Goal: Task Accomplishment & Management: Manage account settings

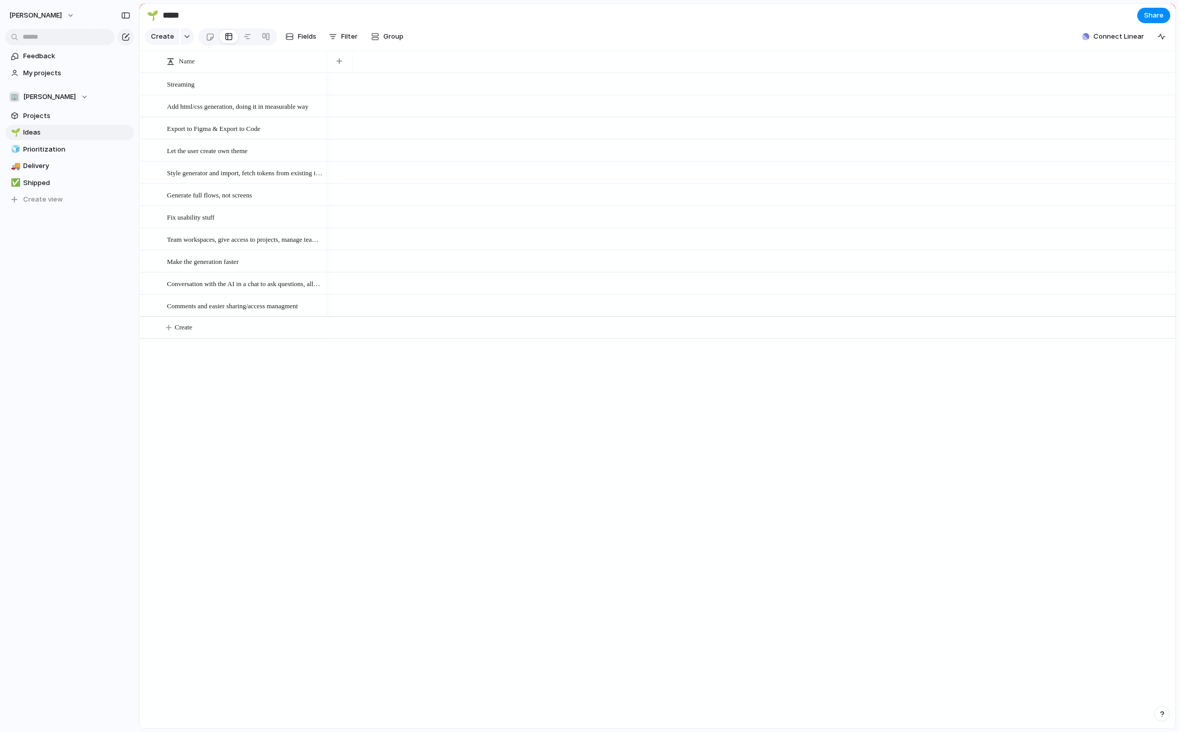
click at [363, 80] on div at bounding box center [751, 84] width 849 height 22
click at [245, 88] on div "Streaming" at bounding box center [245, 84] width 156 height 21
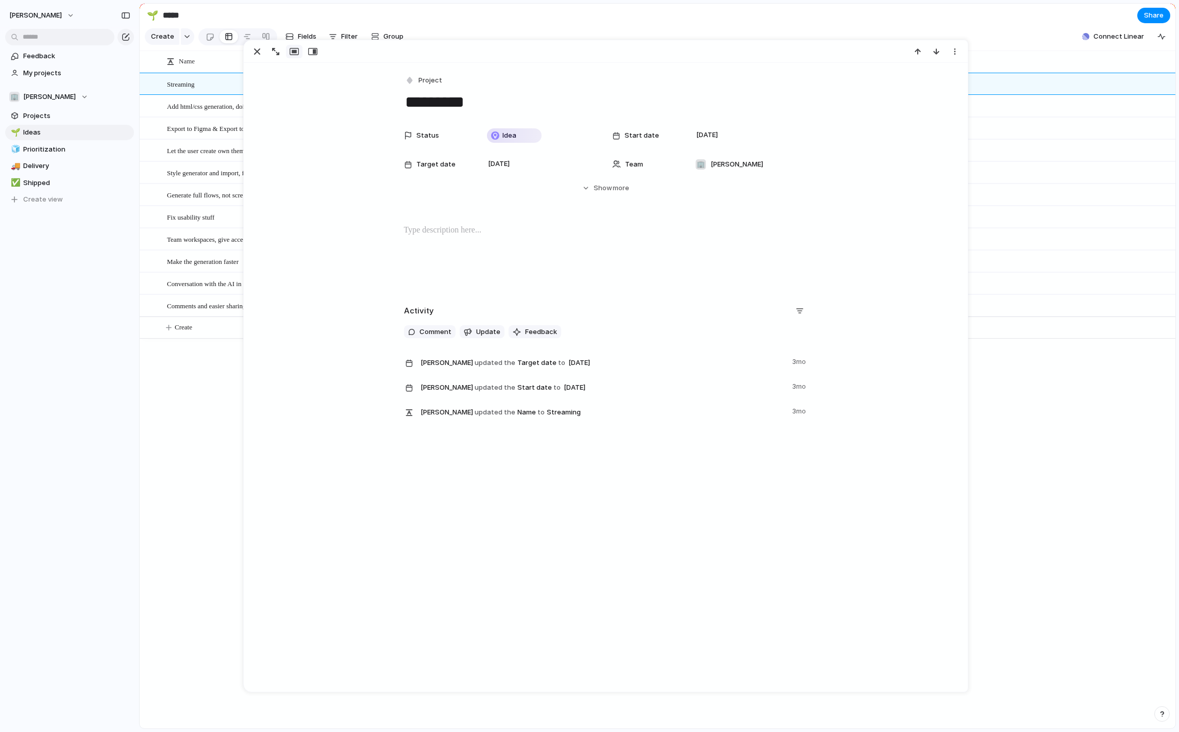
click at [208, 438] on div "Streaming Add html/css generation, doing it in measurable way Export to Figma &…" at bounding box center [658, 401] width 1036 height 656
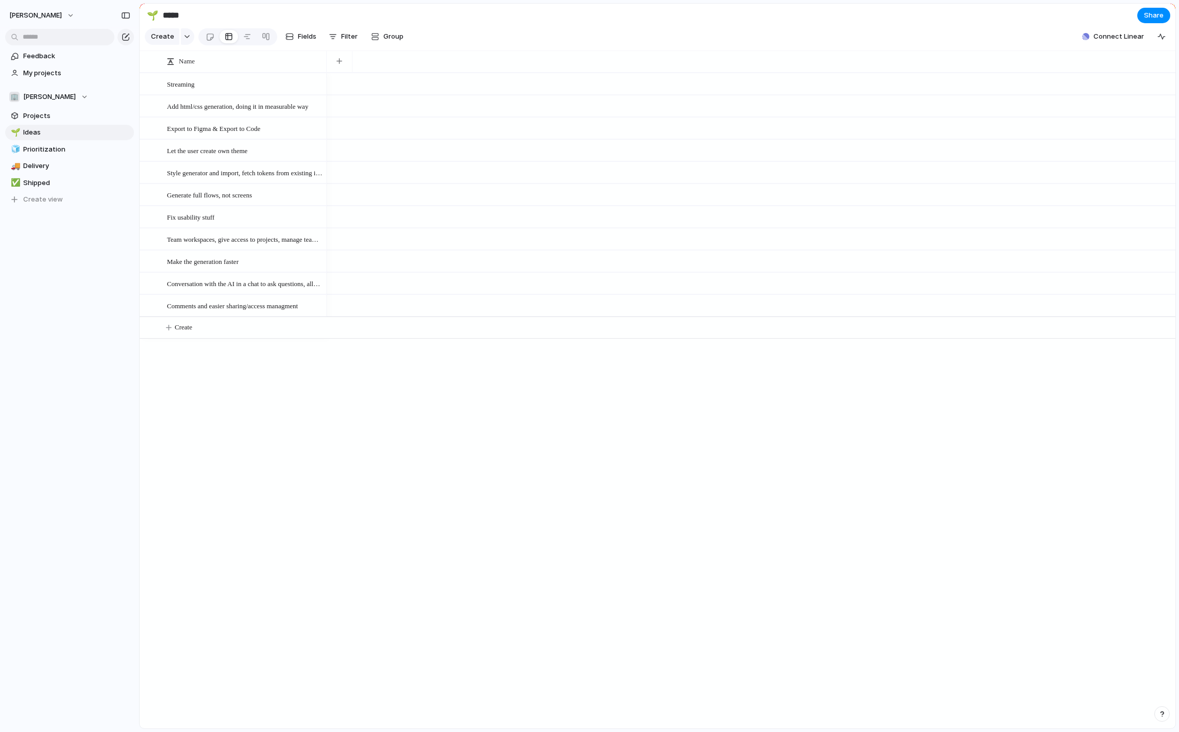
click at [276, 206] on div "Fix usability stuff" at bounding box center [233, 217] width 187 height 22
click at [268, 197] on div "Generate full flows, not screens" at bounding box center [245, 195] width 156 height 21
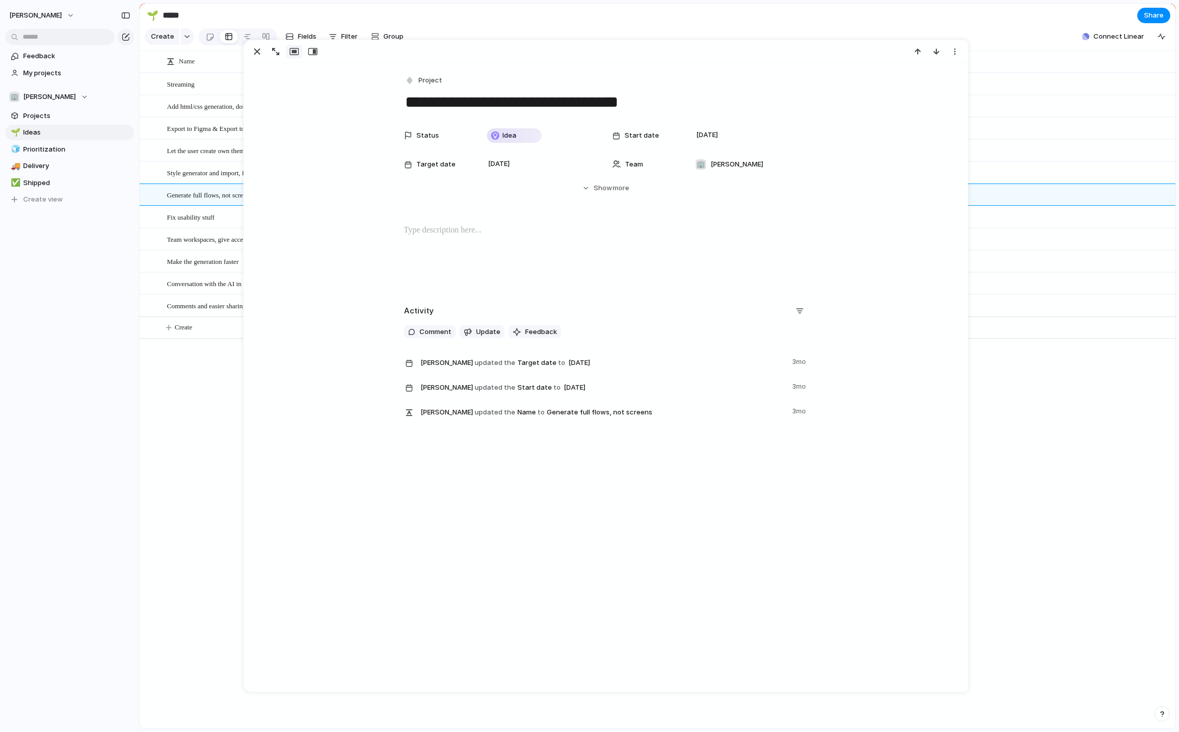
click at [177, 371] on div "Streaming Add html/css generation, doing it in measurable way Export to Figma &…" at bounding box center [658, 401] width 1036 height 656
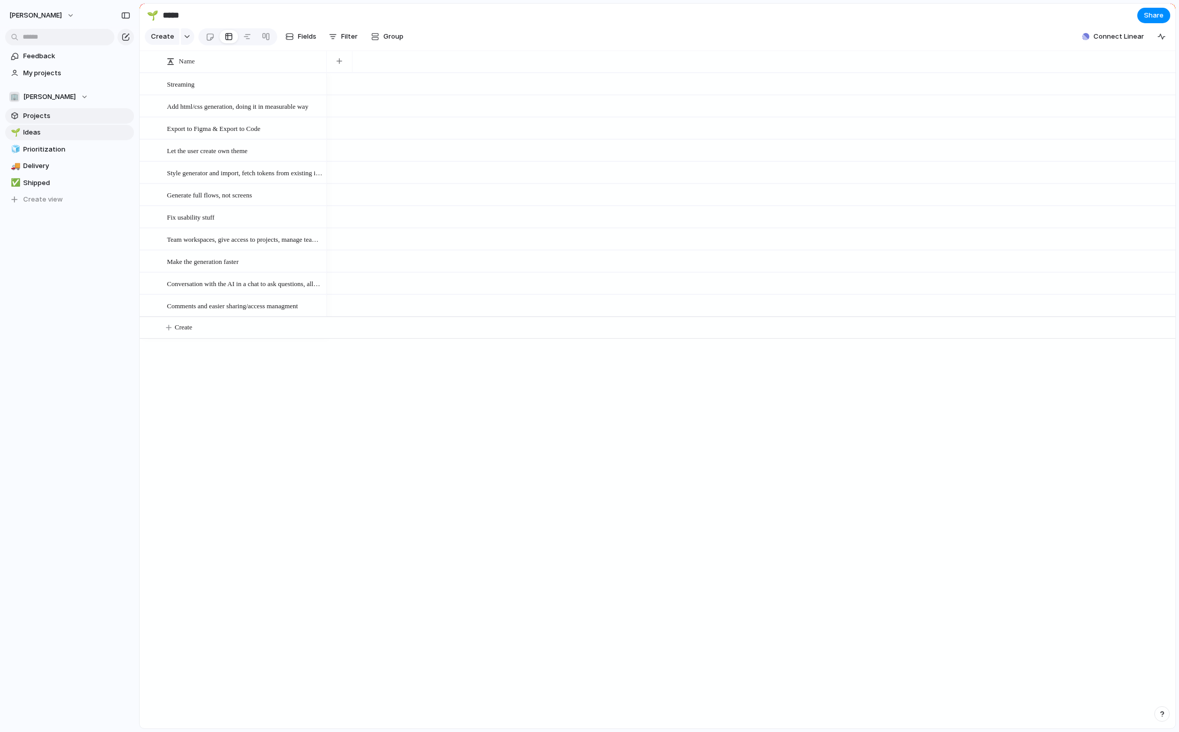
click at [50, 108] on link "Projects" at bounding box center [69, 115] width 129 height 15
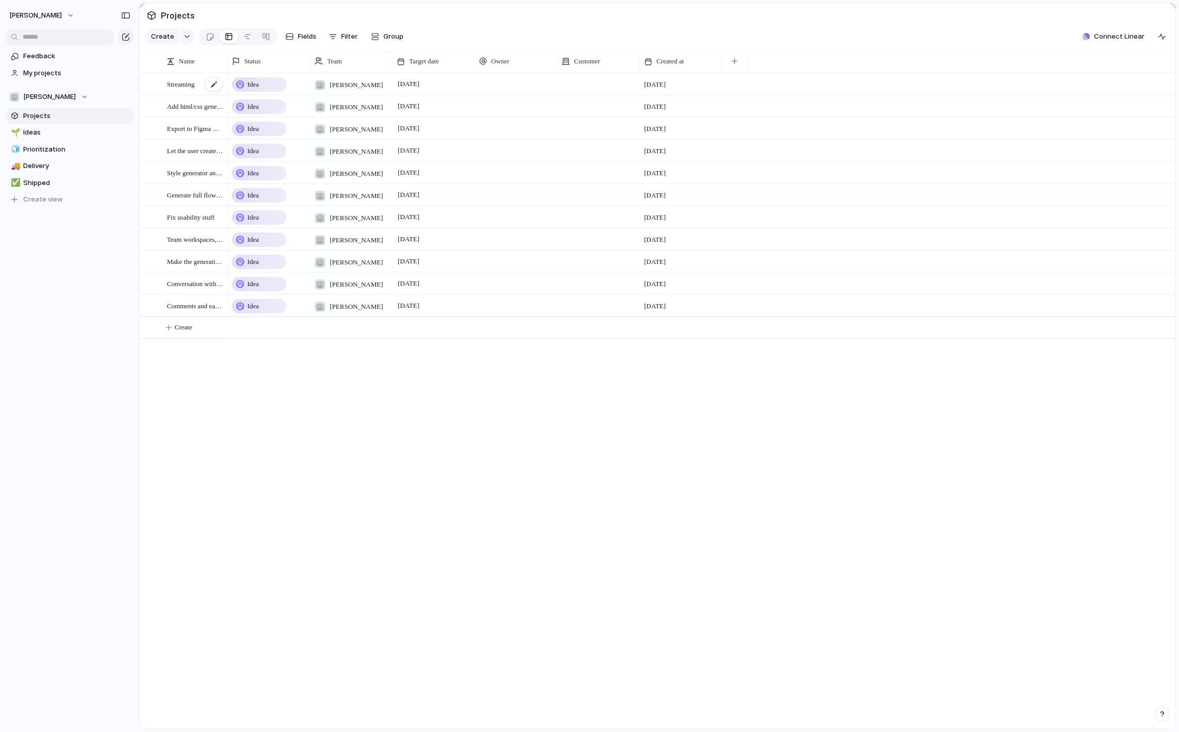
click at [203, 85] on div "Streaming" at bounding box center [195, 84] width 57 height 21
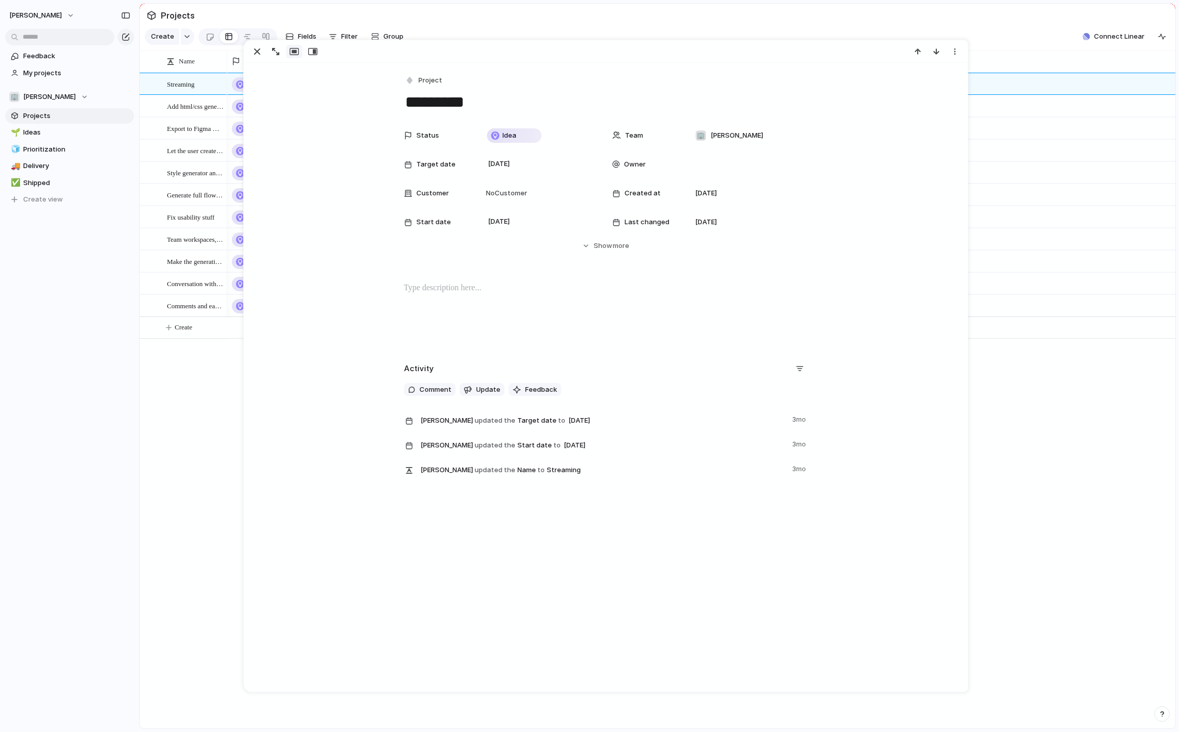
click at [545, 516] on div "Project ********* Status Idea Team 🏢 [PERSON_NAME] Target date [DATE] Owner Cus…" at bounding box center [606, 377] width 724 height 628
click at [501, 279] on div "Project ********* Status Idea Team 🏢 [PERSON_NAME] Target date [DATE] Owner Cus…" at bounding box center [606, 275] width 724 height 424
click at [500, 285] on p at bounding box center [606, 288] width 404 height 12
click at [581, 254] on button "Hide Show more" at bounding box center [606, 246] width 404 height 19
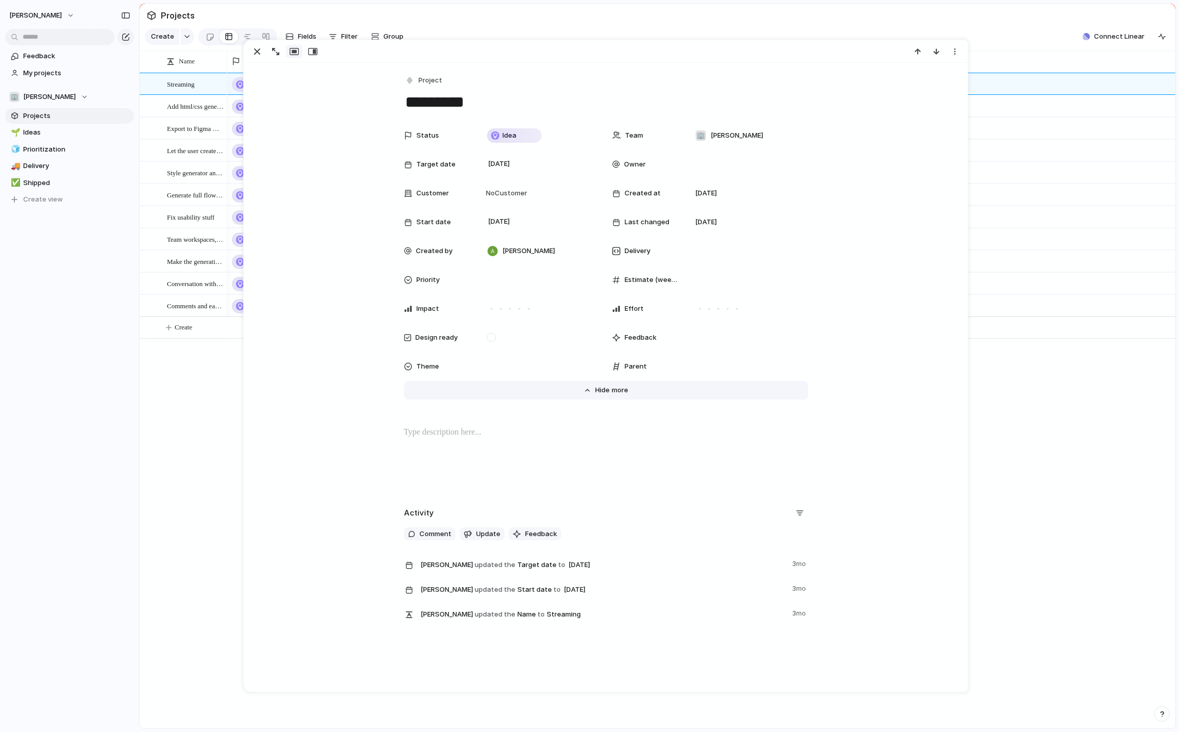
click at [597, 395] on button "Hide Show more" at bounding box center [606, 390] width 404 height 19
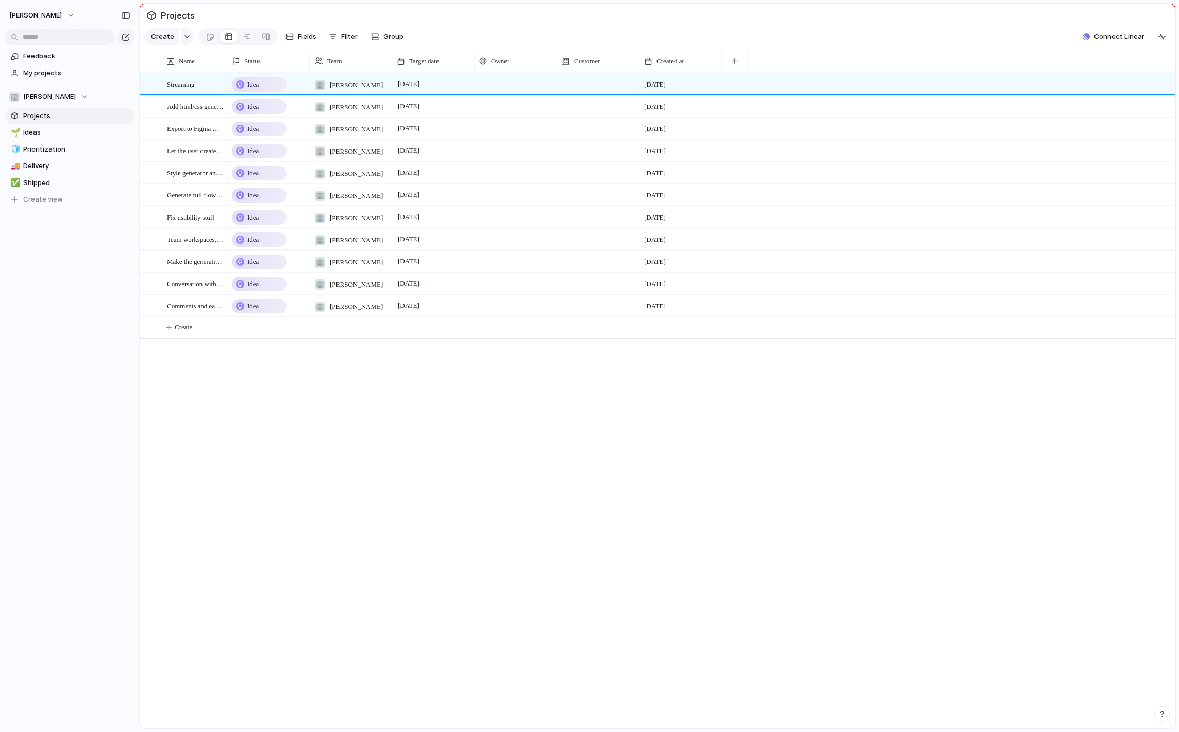
click at [1047, 38] on section "Create Fields Filter Group Zoom Collapse Connect Linear" at bounding box center [658, 38] width 1036 height 25
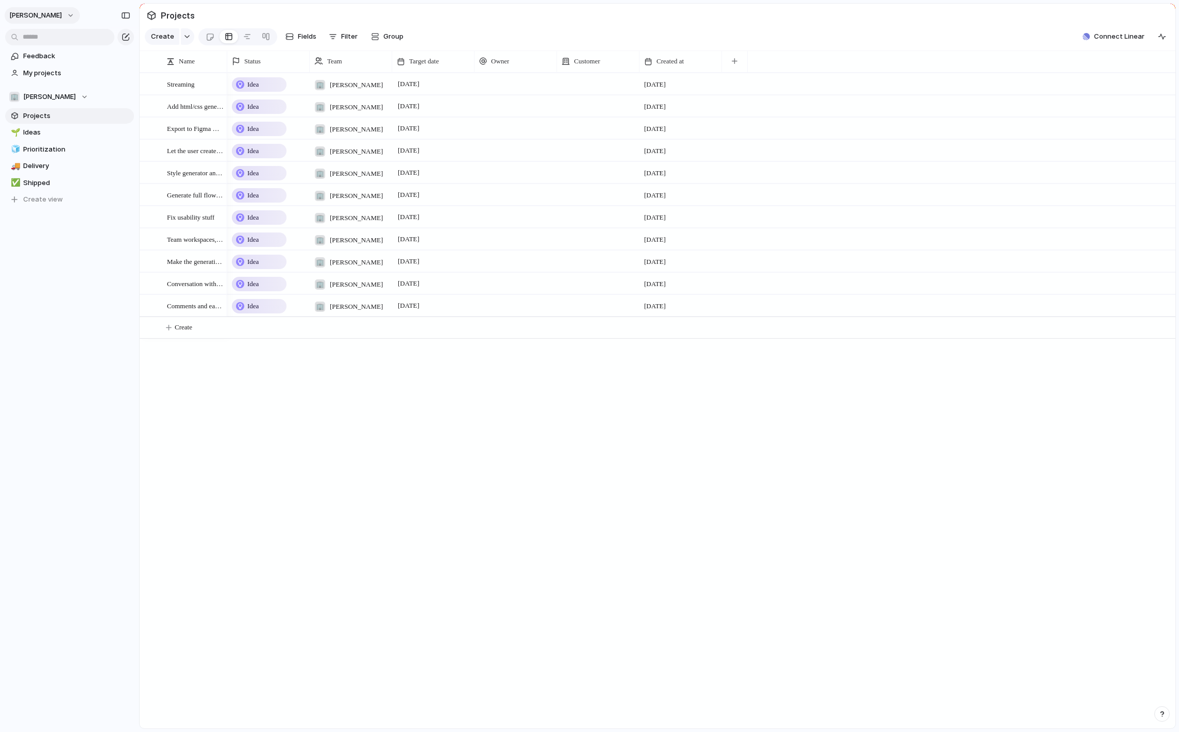
click at [38, 12] on button "[PERSON_NAME]" at bounding box center [42, 15] width 75 height 16
click at [47, 35] on span "Settings" at bounding box center [38, 39] width 28 height 10
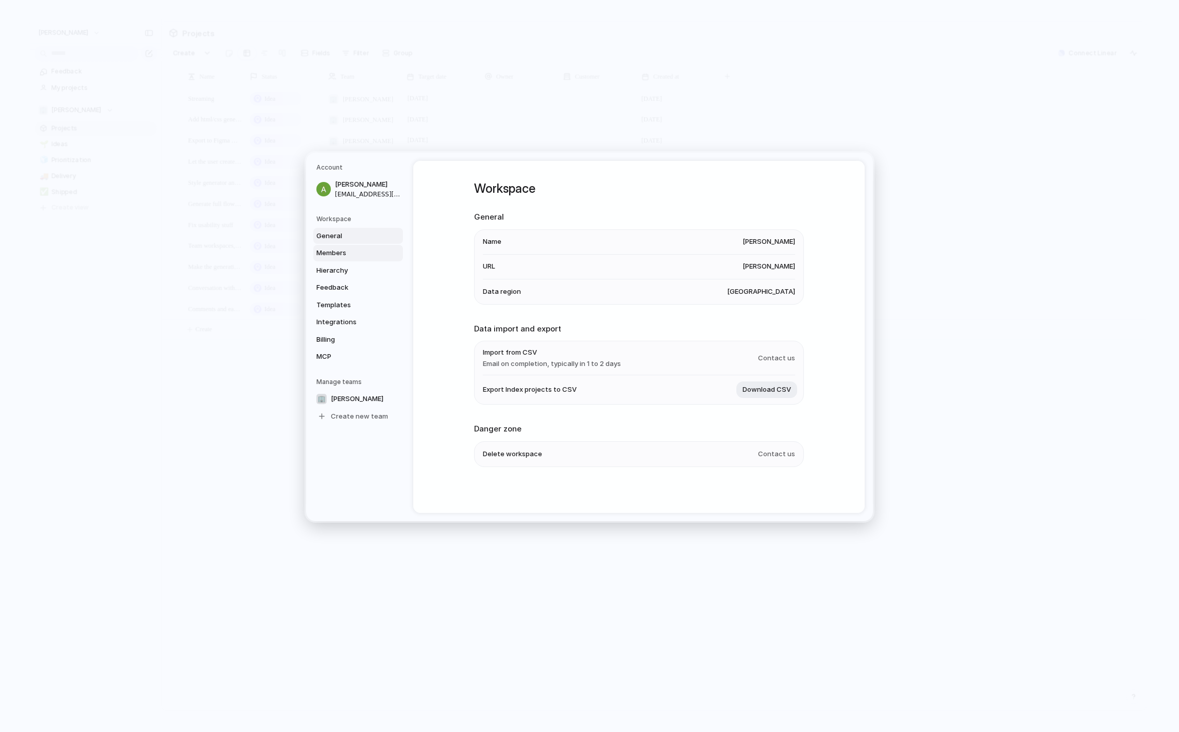
click at [342, 252] on span "Members" at bounding box center [349, 253] width 66 height 10
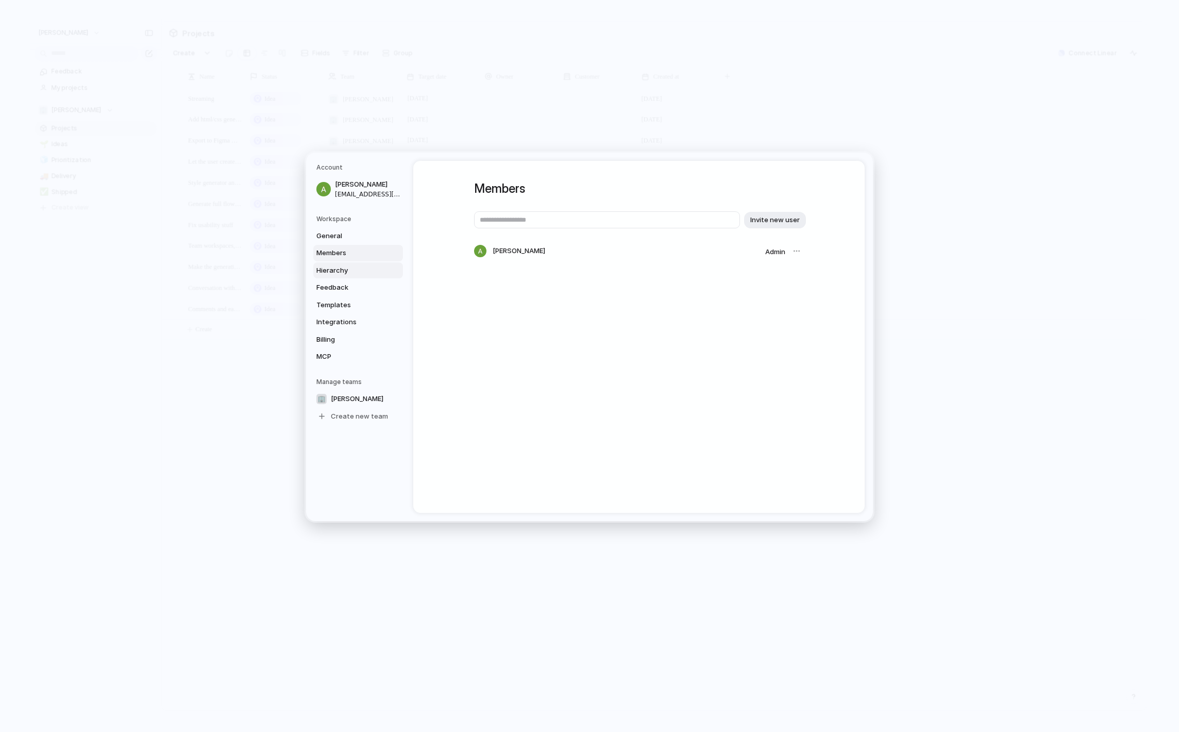
click at [342, 268] on span "Hierarchy" at bounding box center [349, 270] width 66 height 10
click at [343, 252] on span "Members" at bounding box center [349, 253] width 66 height 10
click at [669, 218] on input "text" at bounding box center [607, 219] width 266 height 17
click at [695, 200] on div "Members Invite new user [PERSON_NAME]" at bounding box center [639, 230] width 330 height 138
click at [773, 213] on button "Invite new user" at bounding box center [775, 219] width 62 height 16
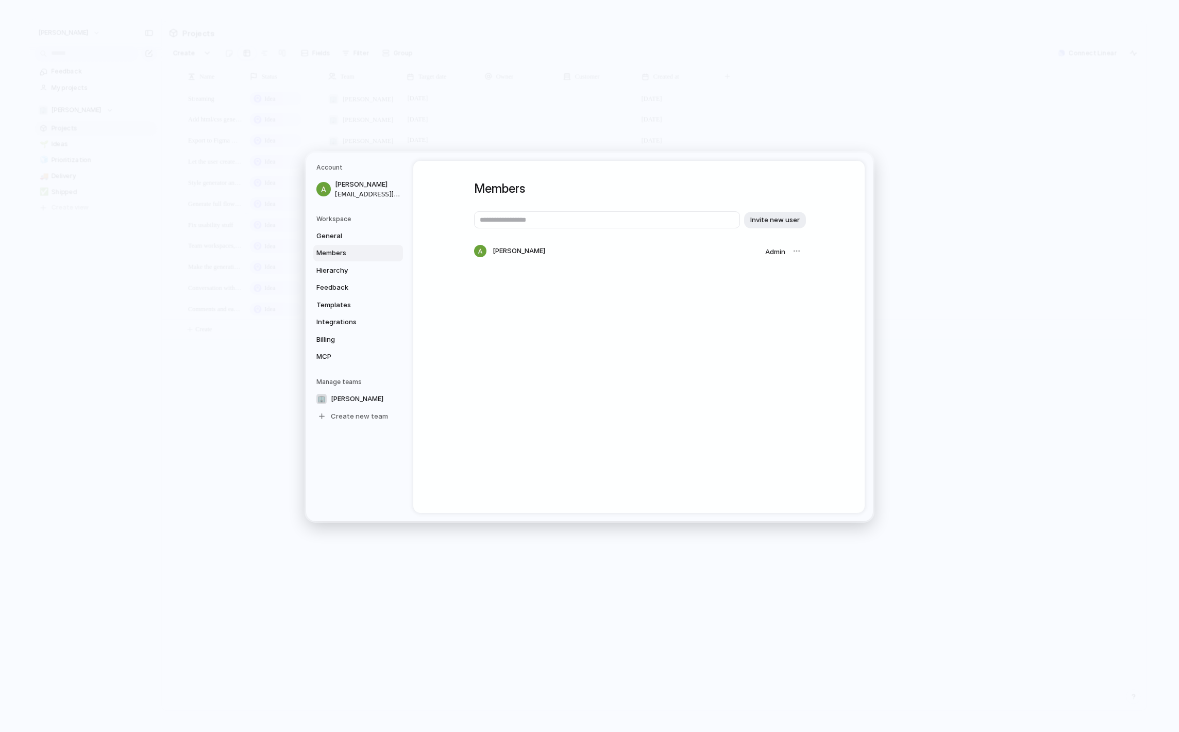
click at [793, 252] on div at bounding box center [797, 251] width 14 height 14
click at [798, 251] on div at bounding box center [797, 251] width 14 height 14
click at [795, 249] on div at bounding box center [797, 251] width 14 height 14
click at [347, 267] on span "Hierarchy" at bounding box center [349, 270] width 66 height 10
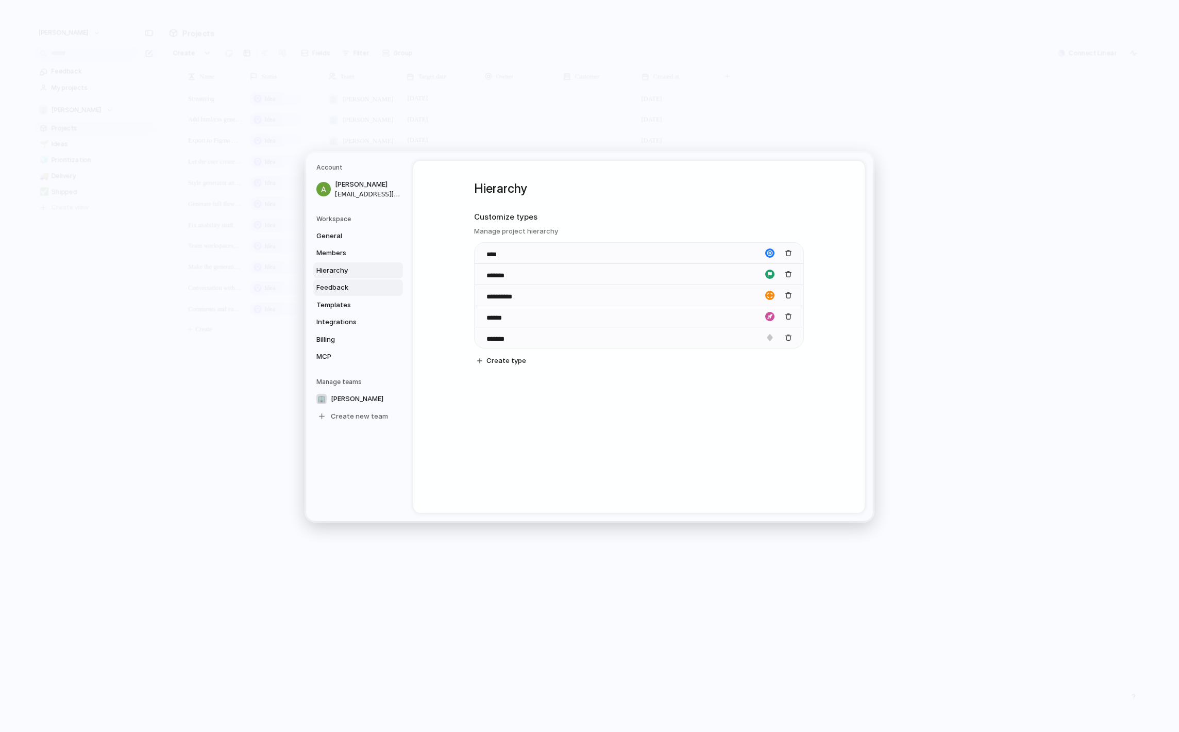
click at [348, 293] on link "Feedback" at bounding box center [358, 287] width 90 height 16
click at [348, 305] on span "Templates" at bounding box center [349, 304] width 66 height 10
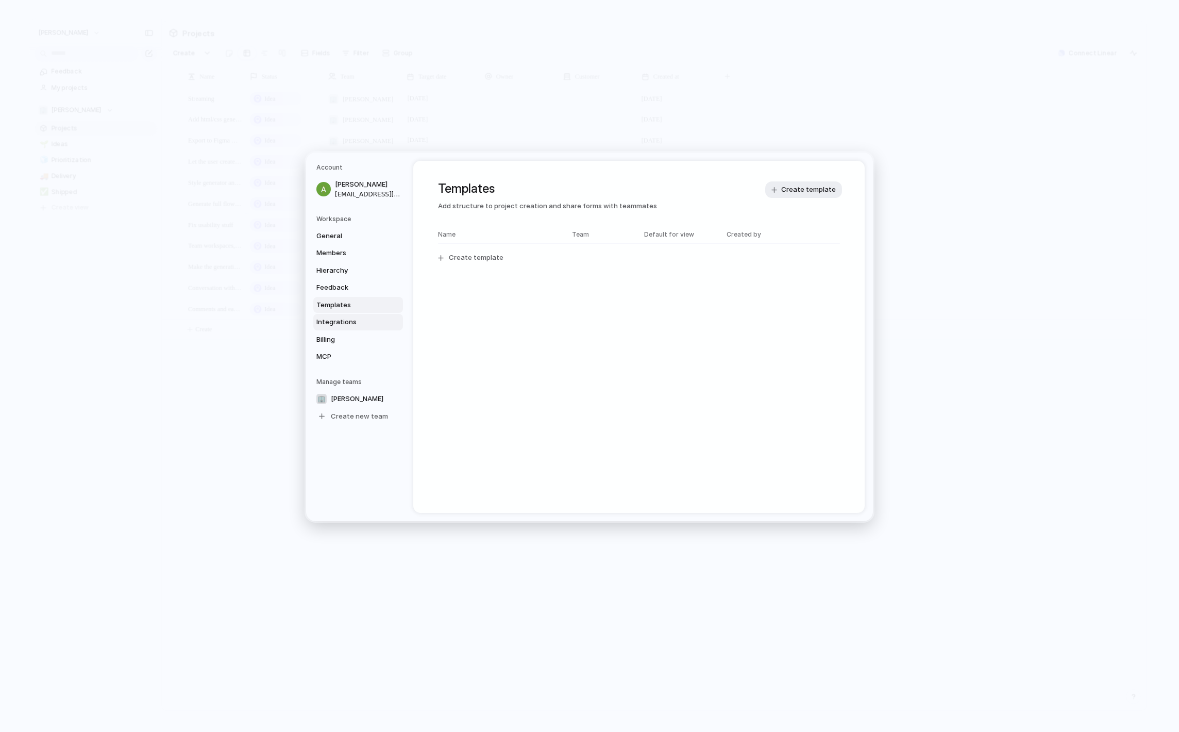
click at [348, 325] on span "Integrations" at bounding box center [349, 322] width 66 height 10
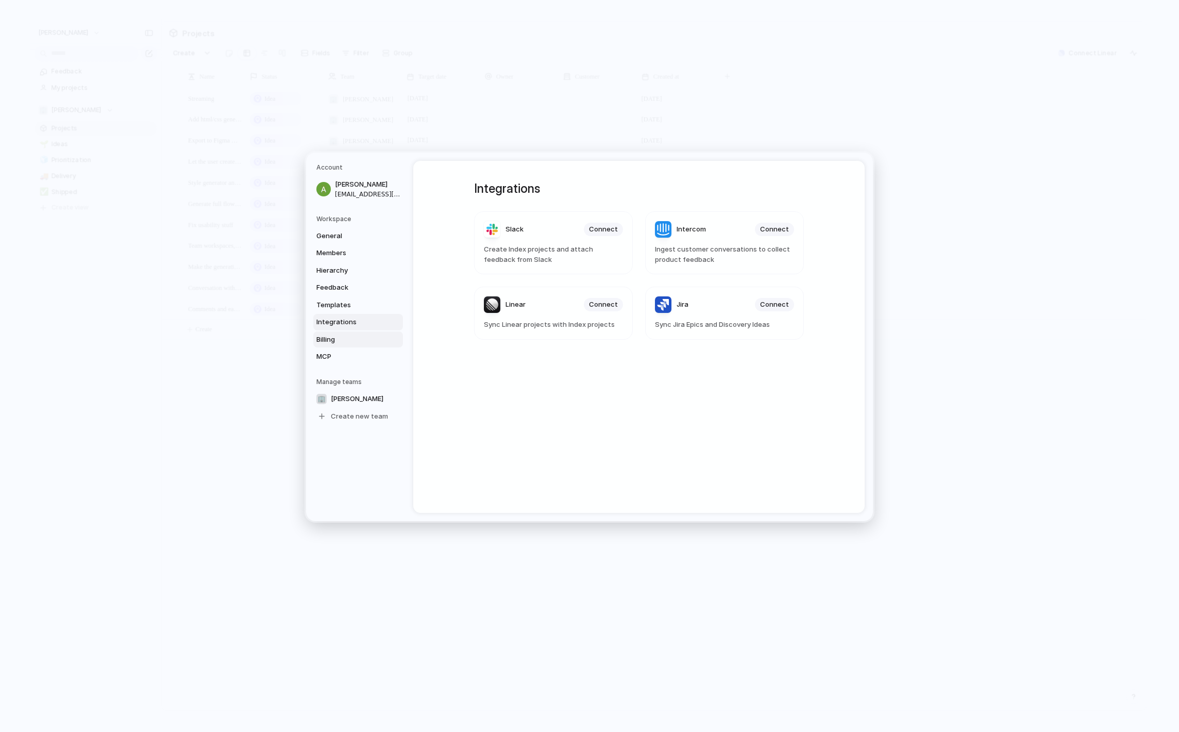
click at [348, 340] on span "Billing" at bounding box center [349, 339] width 66 height 10
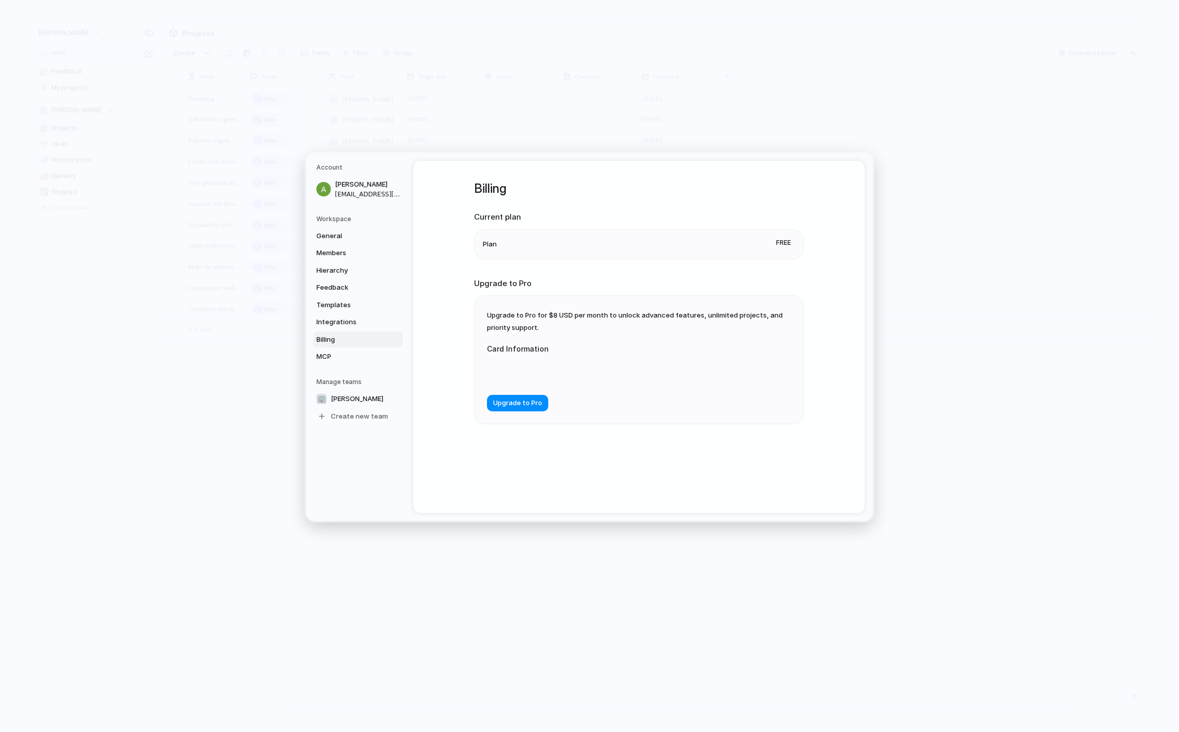
click at [575, 321] on div "Upgrade to Pro for $8 USD per month to unlock advanced features, unlimited proj…" at bounding box center [639, 360] width 329 height 128
click at [730, 452] on div "Billing Current plan Plan Free Upgrade to Pro Upgrade to Pro for $8 USD per mon…" at bounding box center [639, 316] width 330 height 310
click at [342, 352] on span "MCP" at bounding box center [349, 357] width 66 height 10
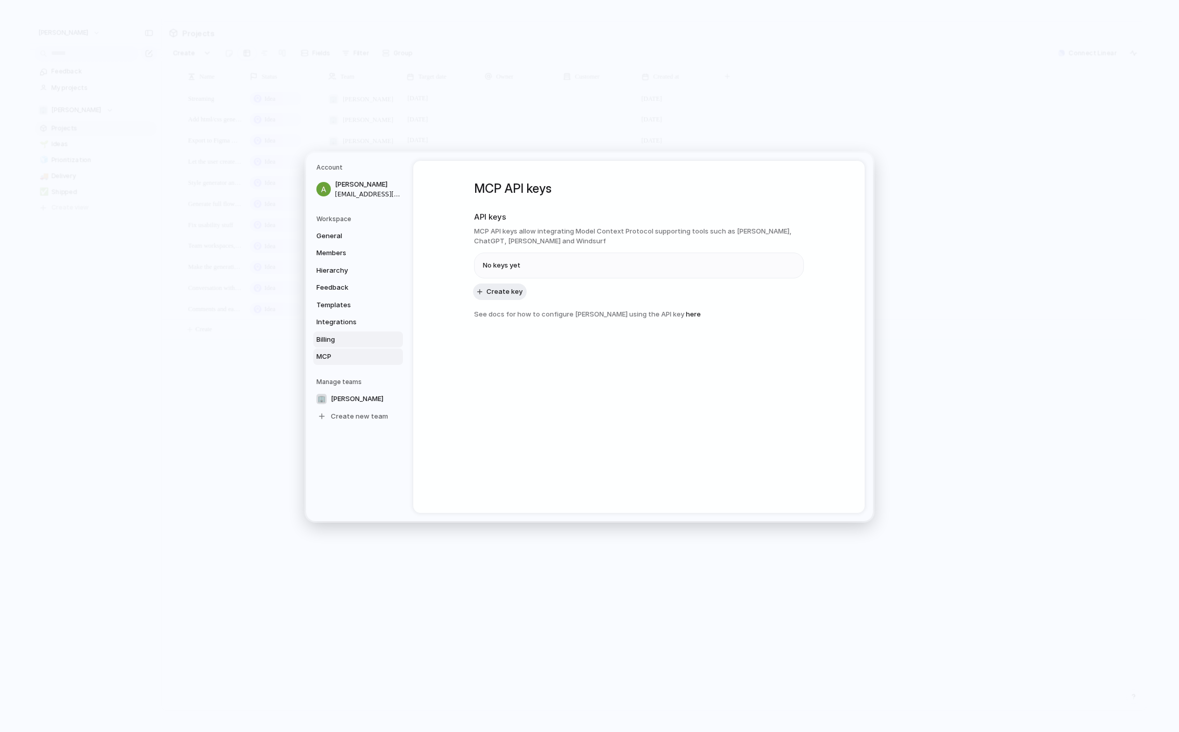
click at [353, 340] on span "Billing" at bounding box center [349, 339] width 66 height 10
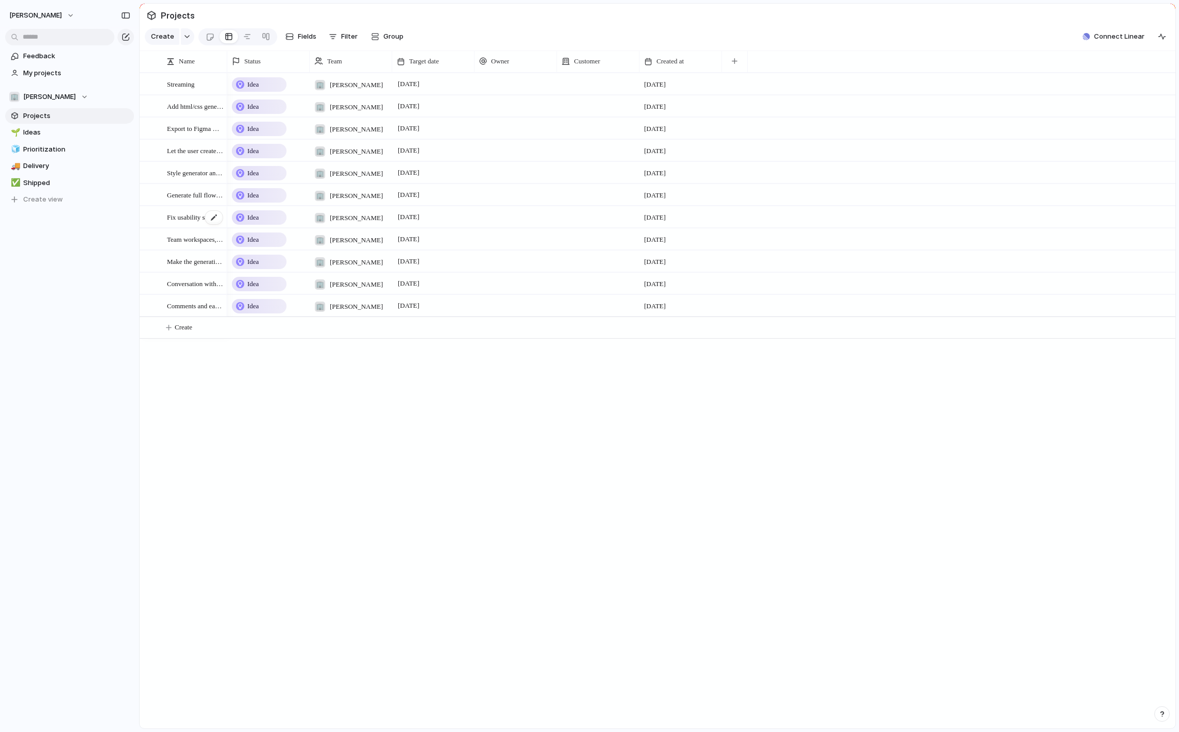
click at [195, 221] on span "Fix usability stuff" at bounding box center [190, 217] width 47 height 12
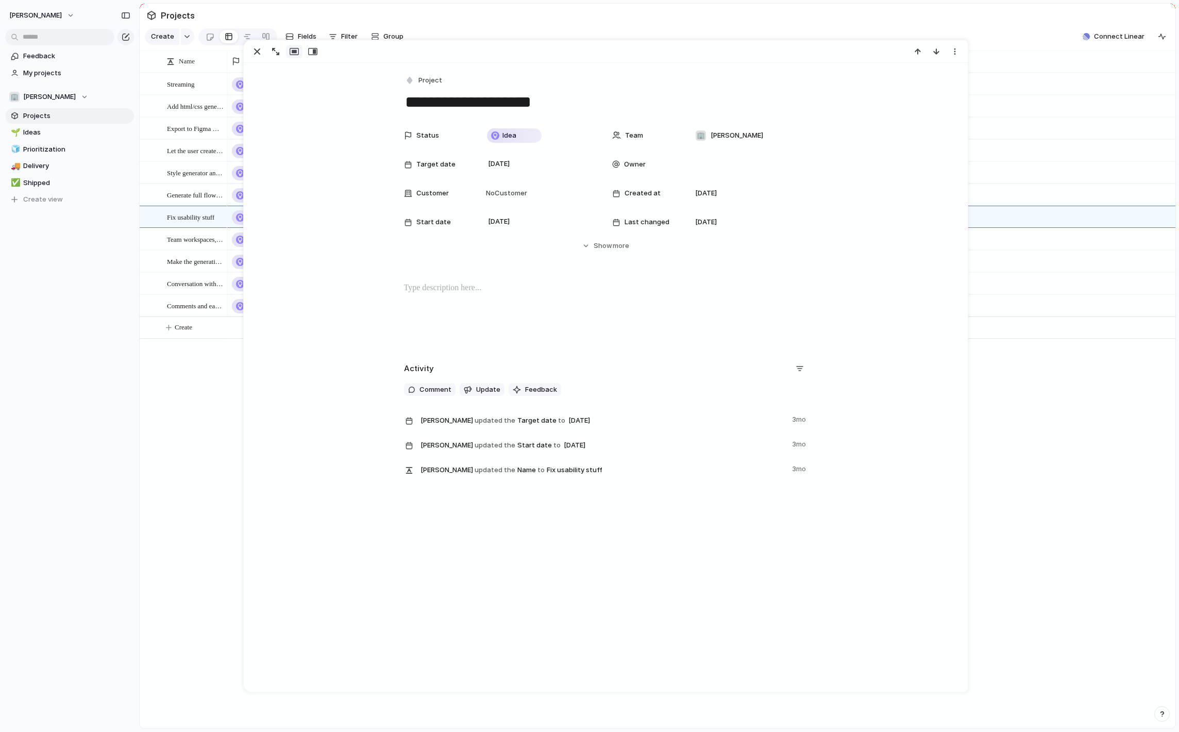
click at [196, 419] on div "Streaming Add html/css generation, doing it in measurable way Export to Figma &…" at bounding box center [658, 401] width 1036 height 656
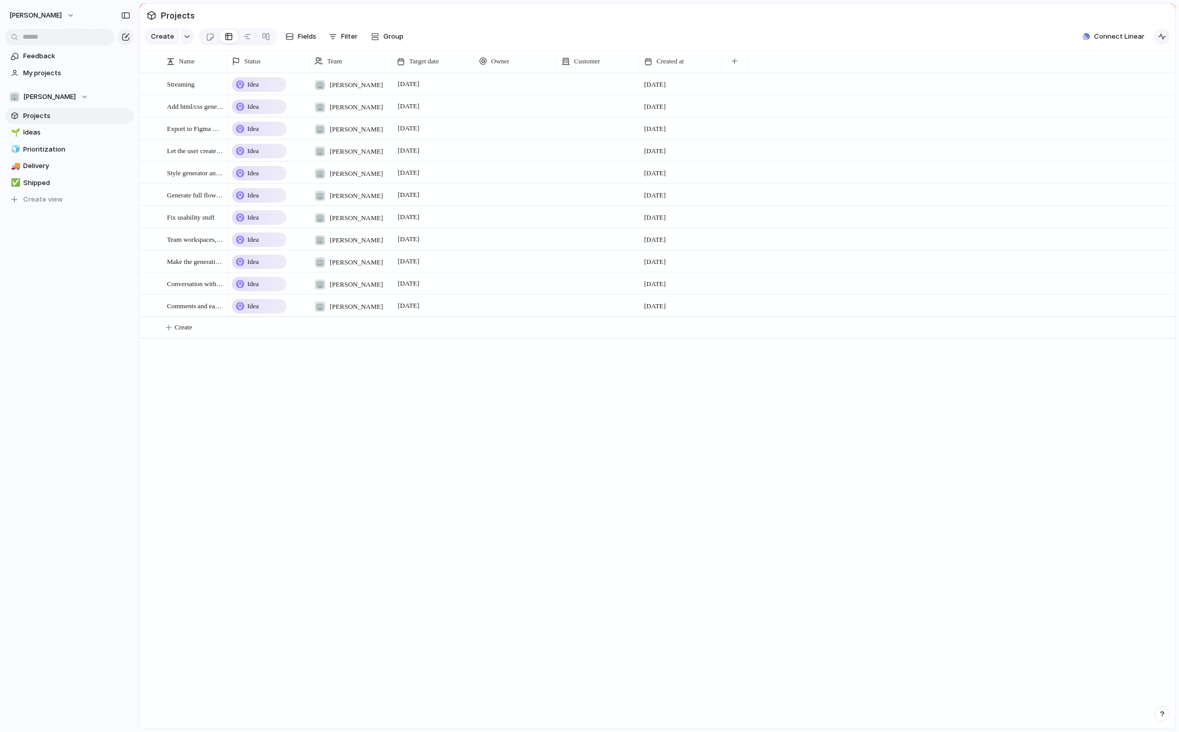
click at [1160, 35] on div "button" at bounding box center [1162, 36] width 8 height 8
click at [55, 56] on span "Feedback" at bounding box center [76, 56] width 107 height 10
